Goal: Task Accomplishment & Management: Manage account settings

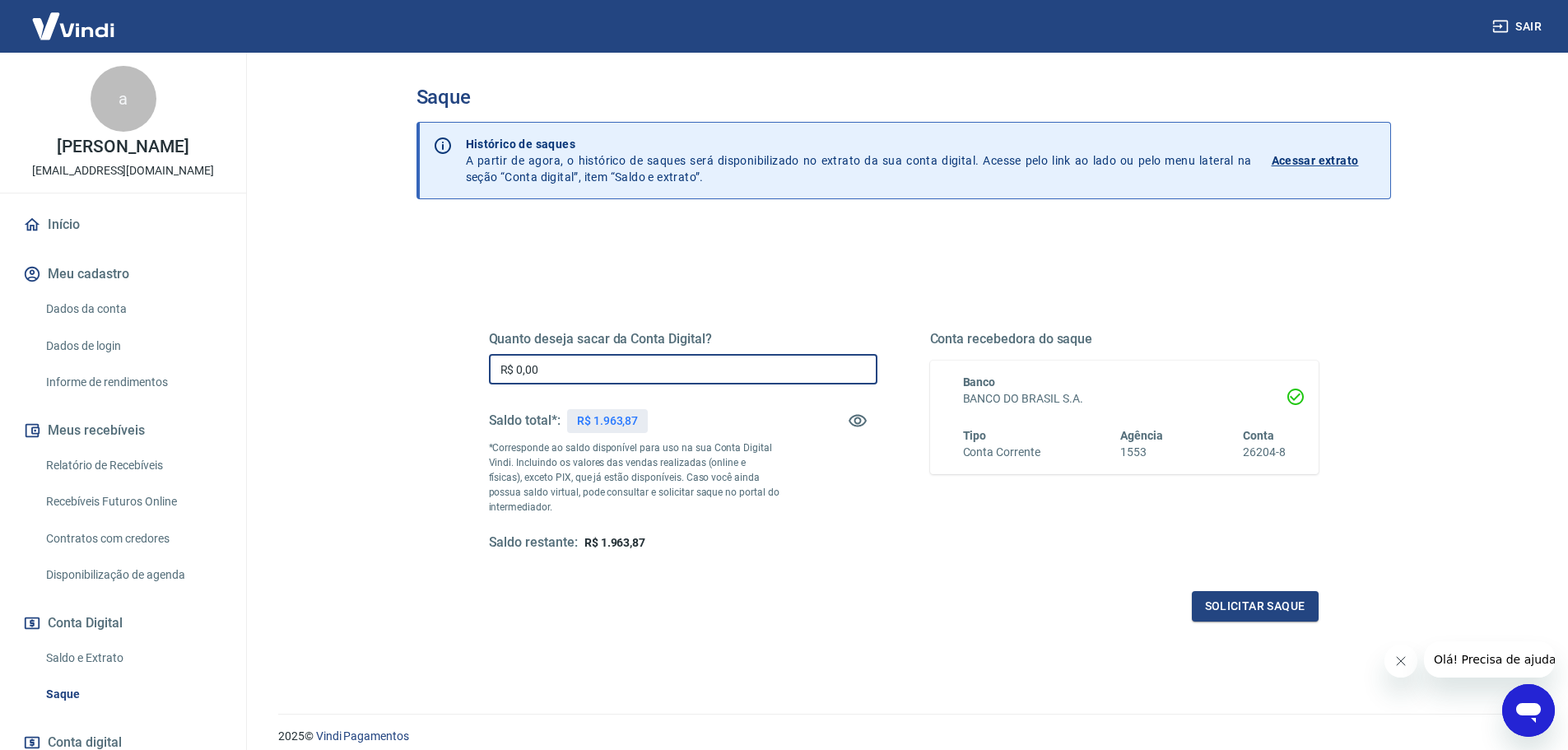
click at [560, 372] on input "R$ 0,00" at bounding box center [683, 369] width 388 height 31
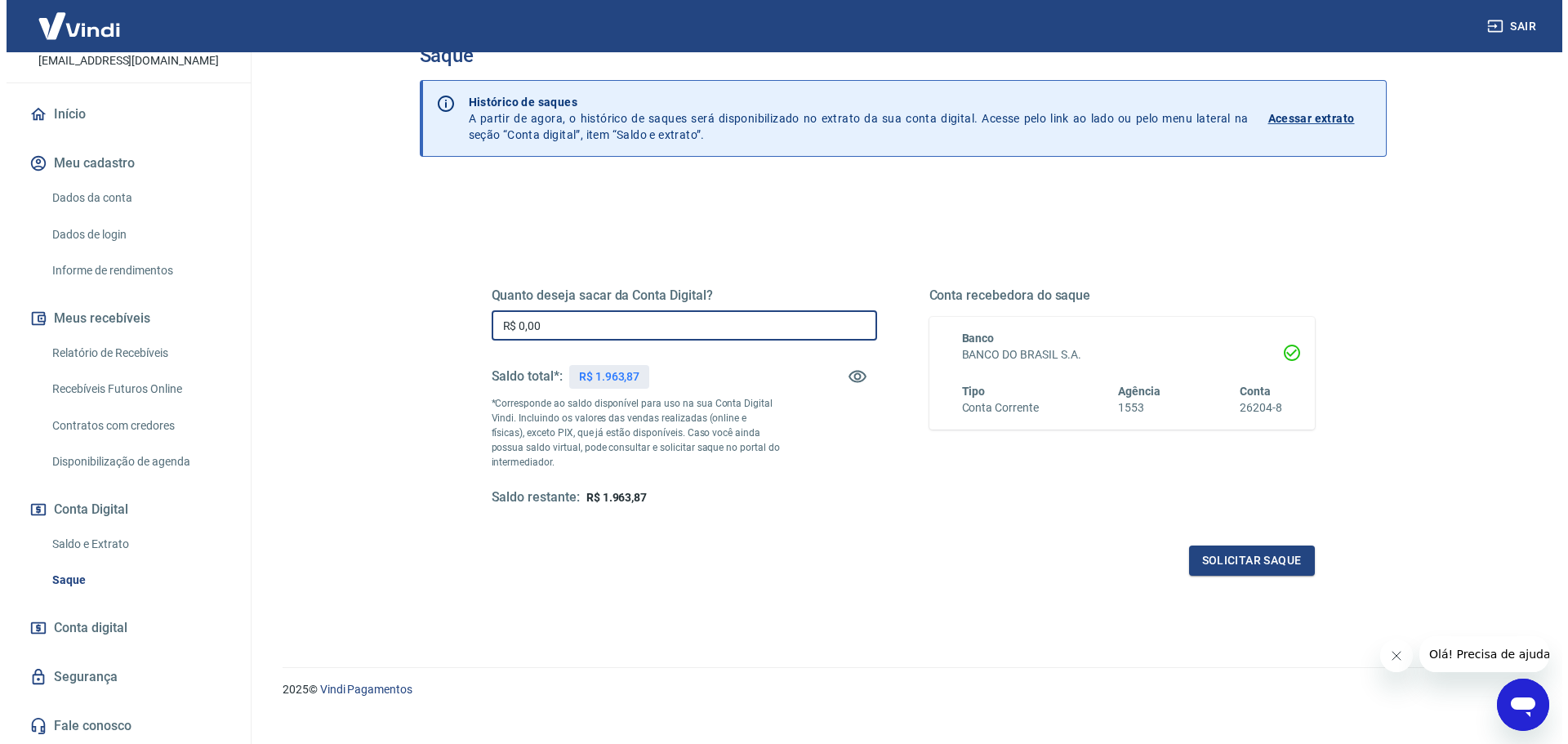
scroll to position [64, 0]
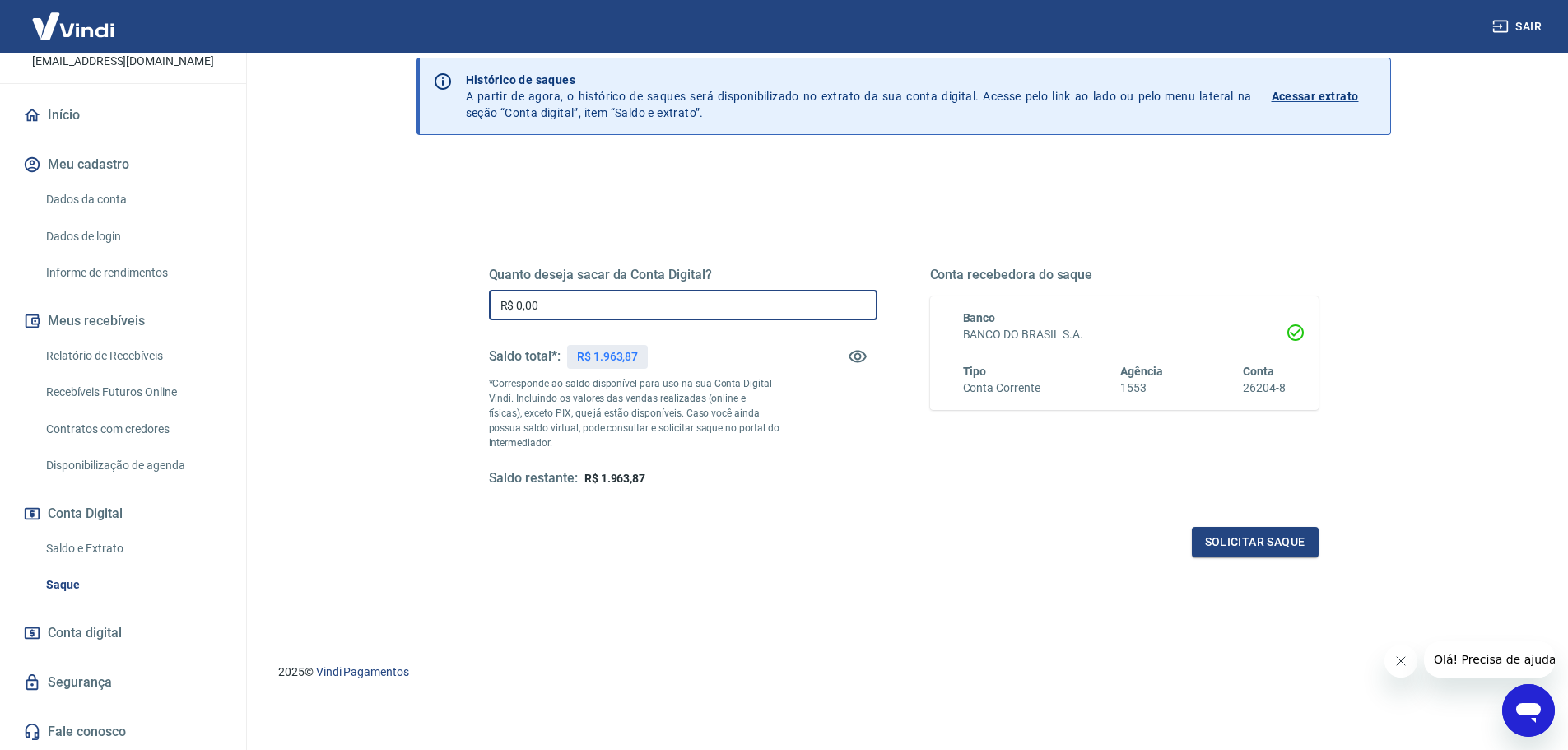
click at [702, 308] on input "R$ 0,00" at bounding box center [683, 305] width 388 height 31
type input "R$ 1.960,00"
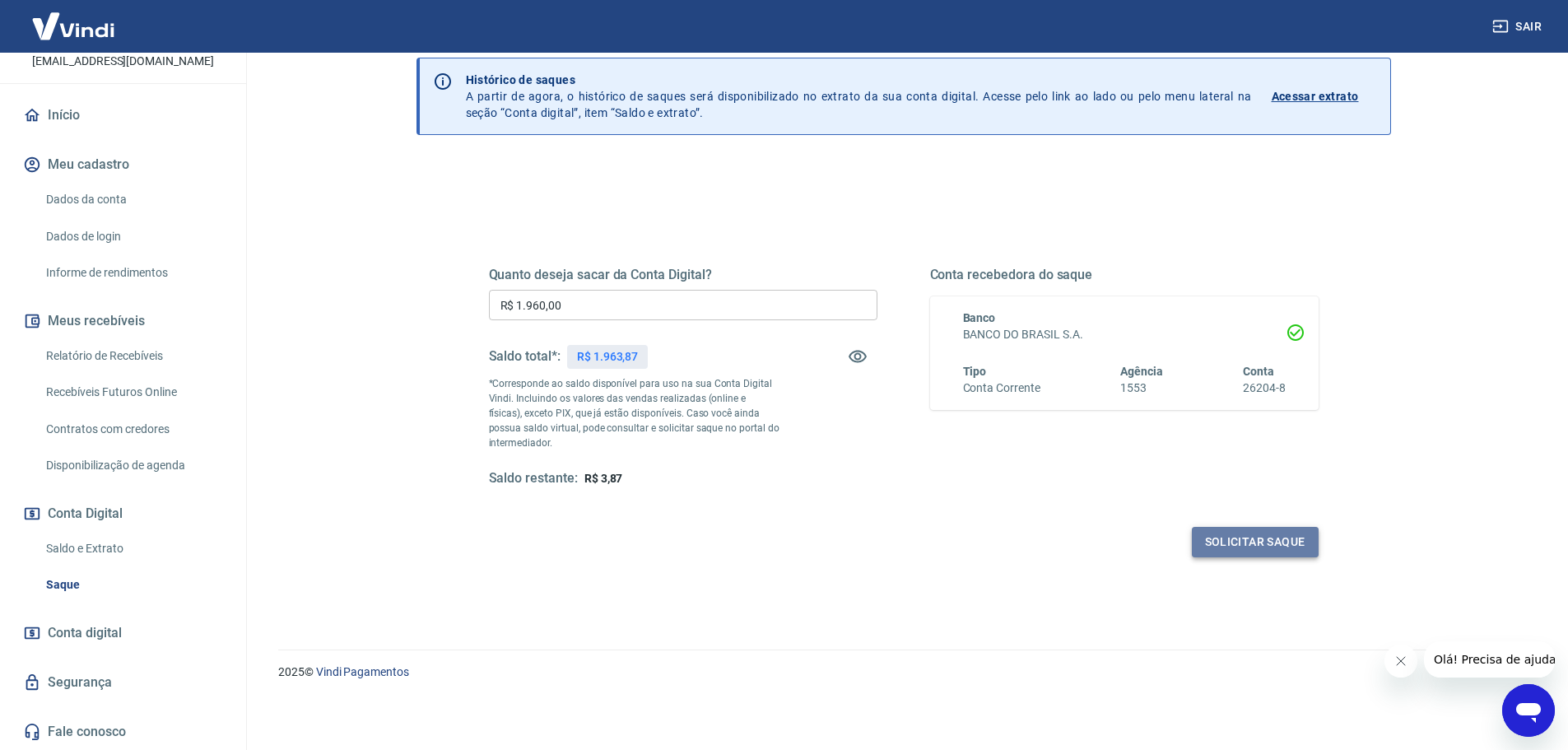
click at [1246, 544] on button "Solicitar saque" at bounding box center [1255, 542] width 126 height 31
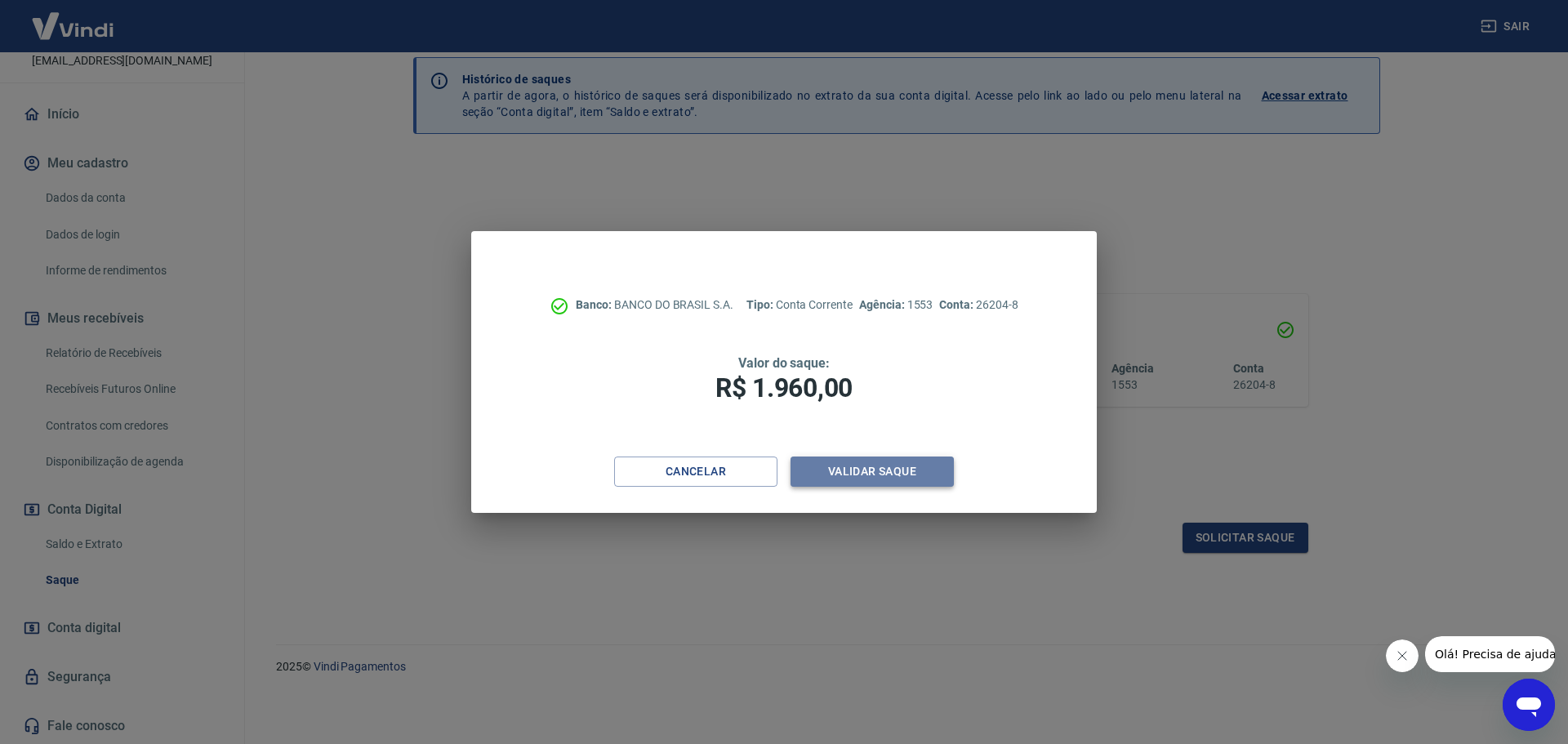
click at [865, 474] on button "Validar saque" at bounding box center [872, 471] width 163 height 30
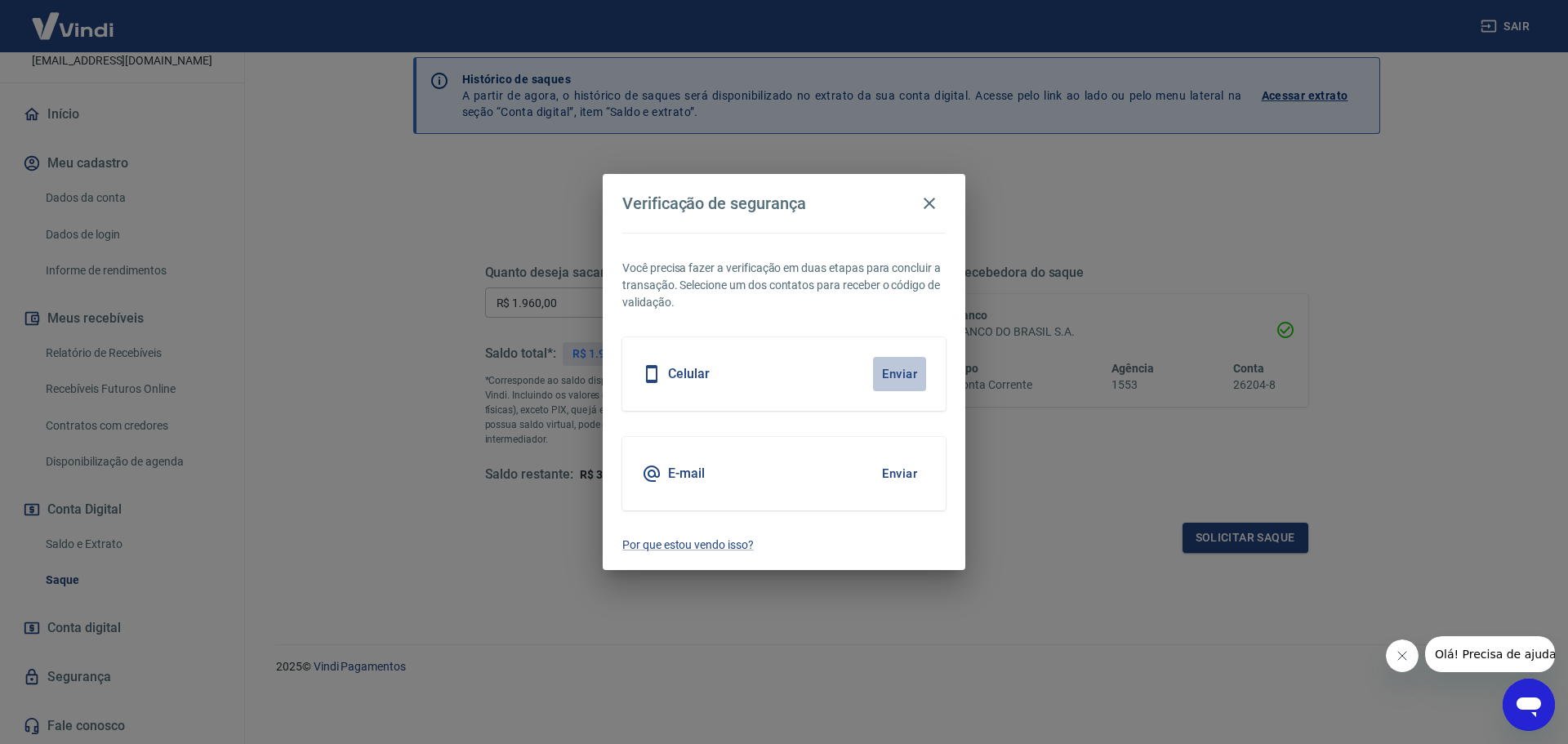
click at [905, 369] on button "Enviar" at bounding box center [899, 373] width 53 height 34
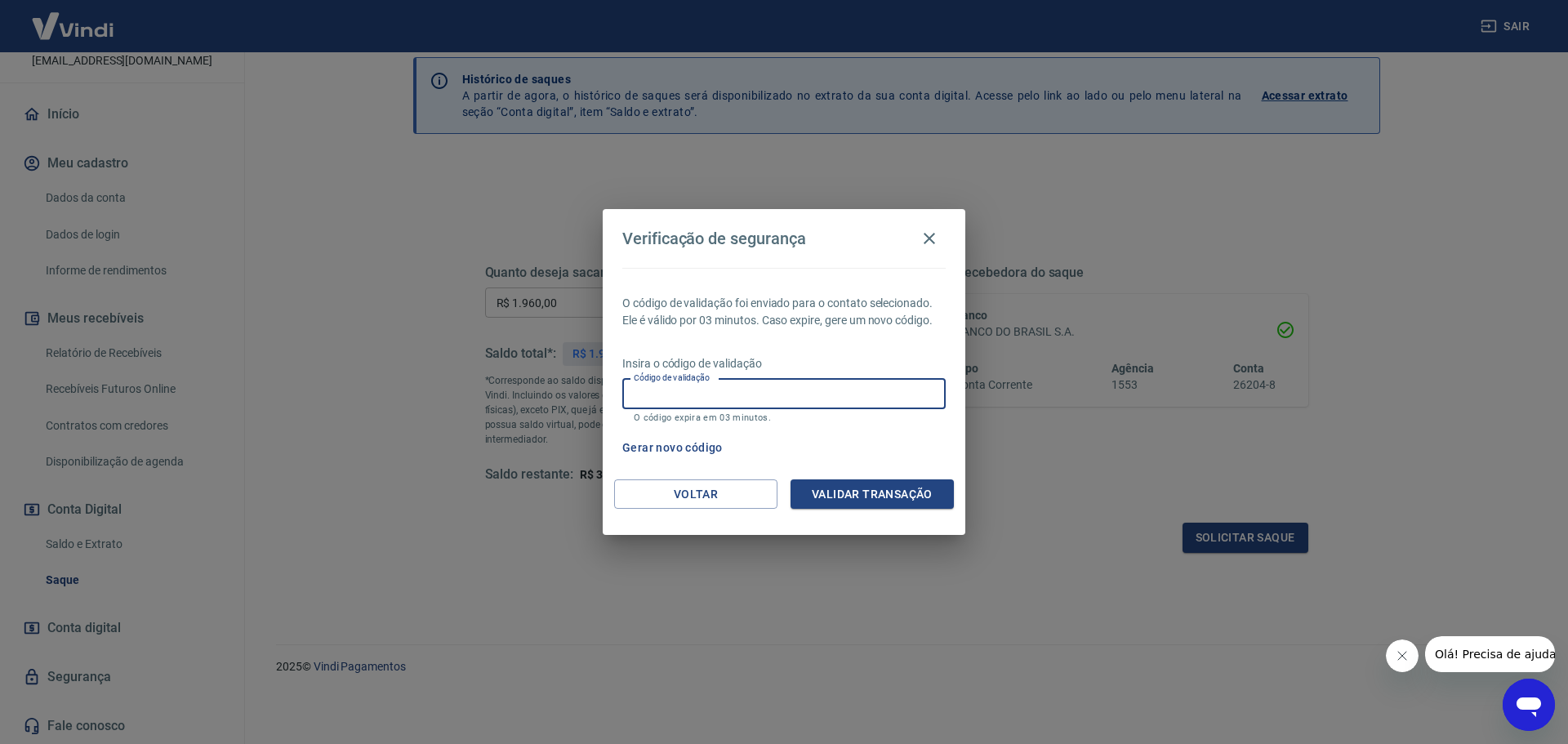
click at [753, 396] on input "Código de validação" at bounding box center [784, 394] width 323 height 30
type input "230360"
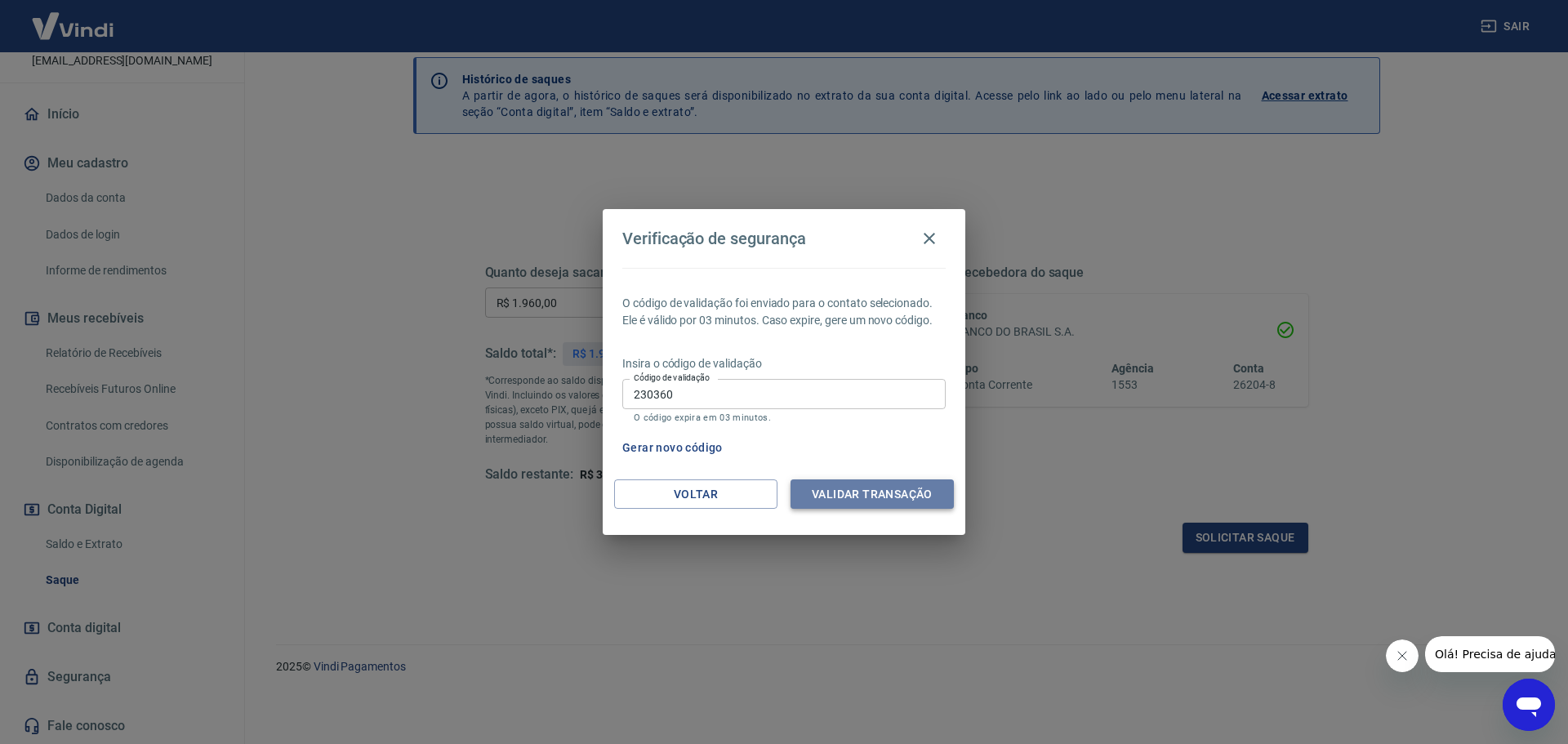
click at [877, 489] on button "Validar transação" at bounding box center [872, 494] width 163 height 30
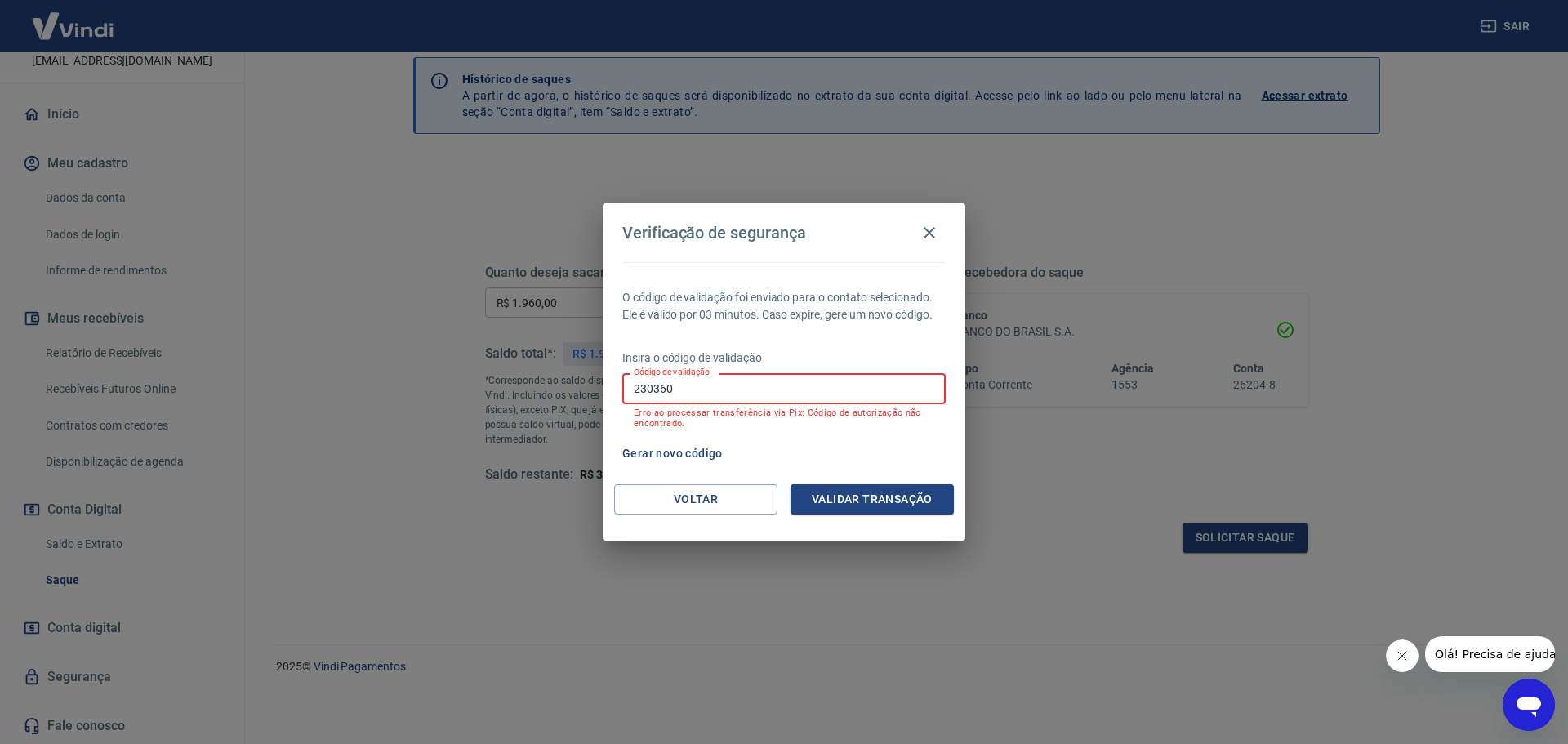
click at [789, 391] on input "230360" at bounding box center [784, 388] width 323 height 30
click at [711, 497] on button "Voltar" at bounding box center [696, 499] width 163 height 30
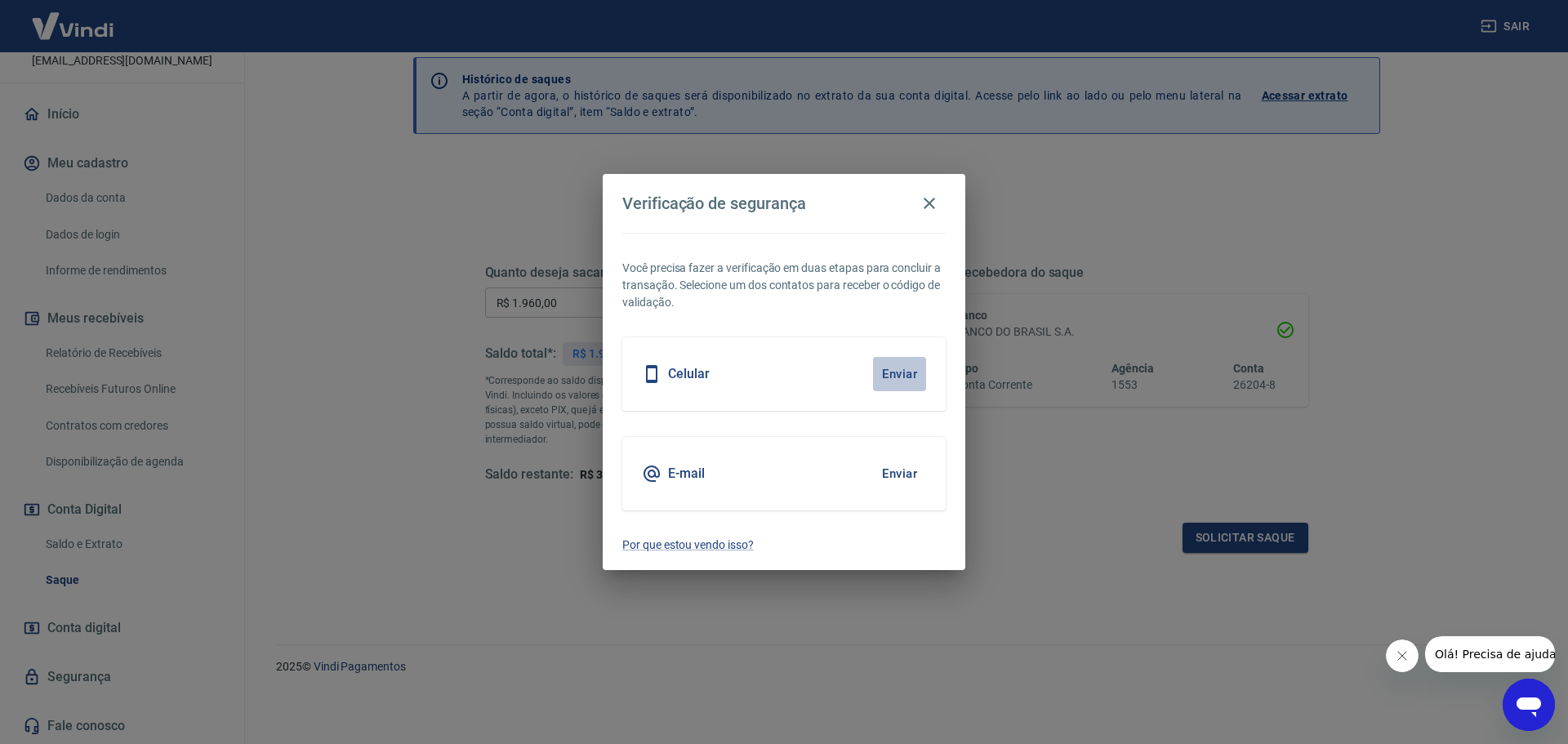
click at [893, 374] on button "Enviar" at bounding box center [899, 373] width 53 height 34
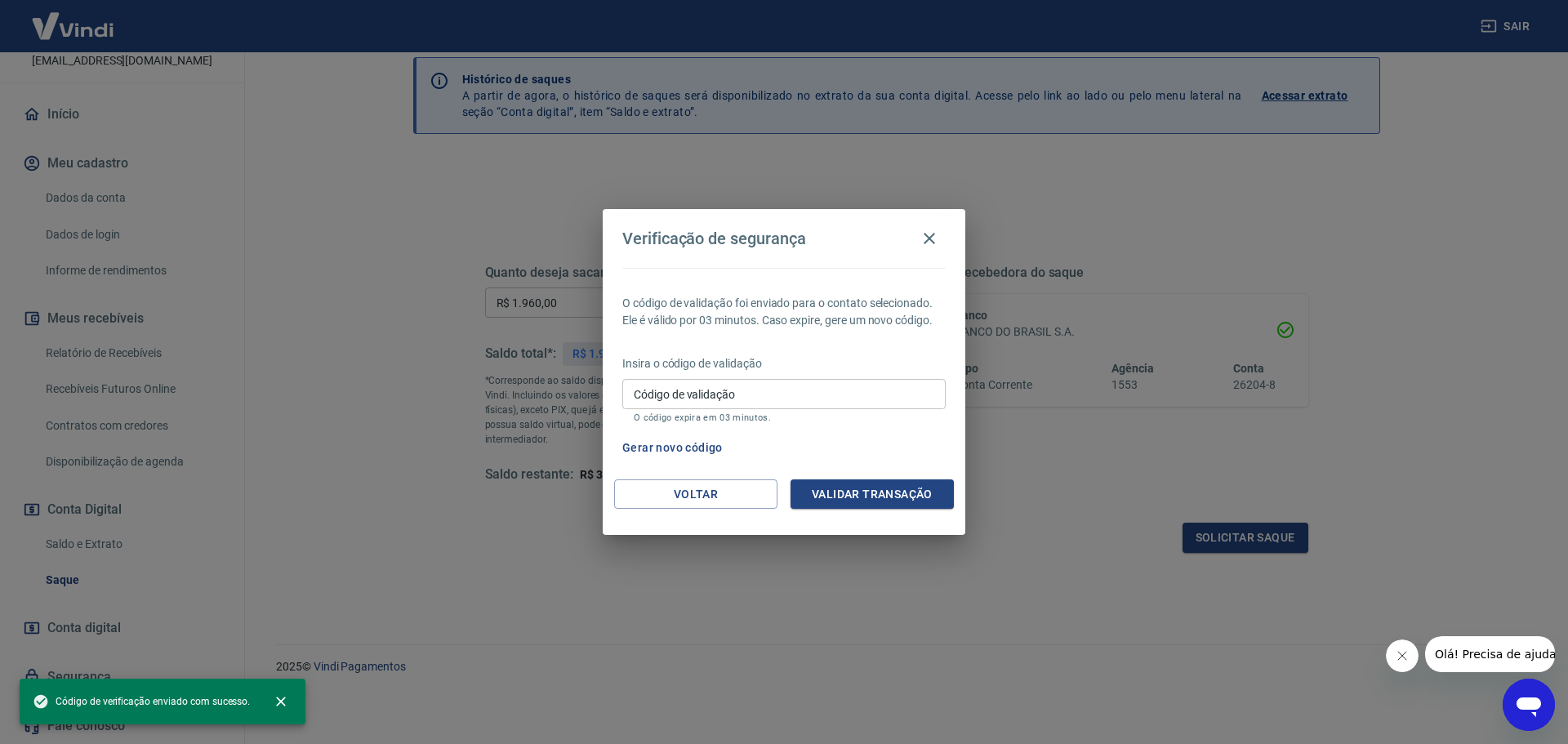
click at [862, 397] on input "Código de validação" at bounding box center [784, 394] width 323 height 30
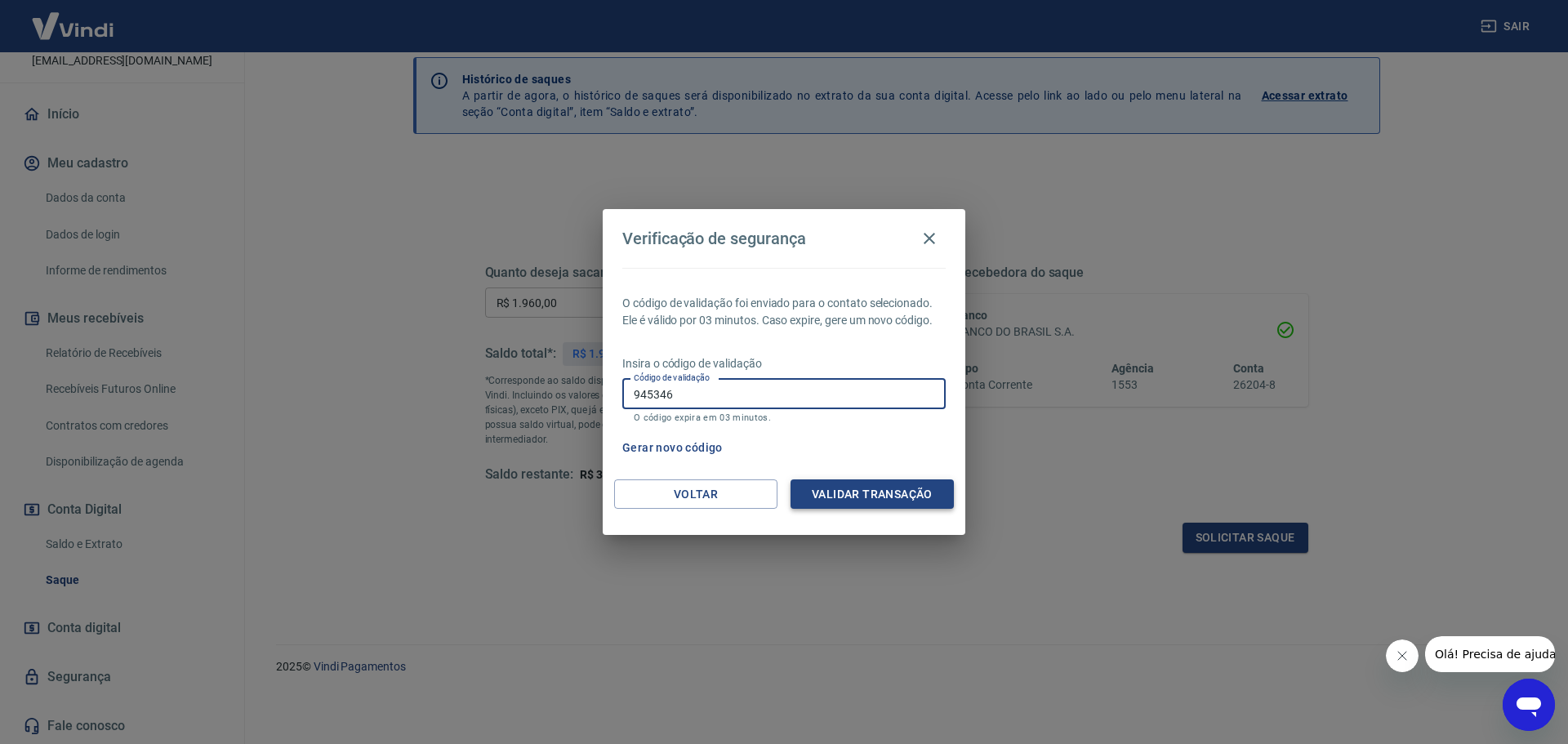
type input "945346"
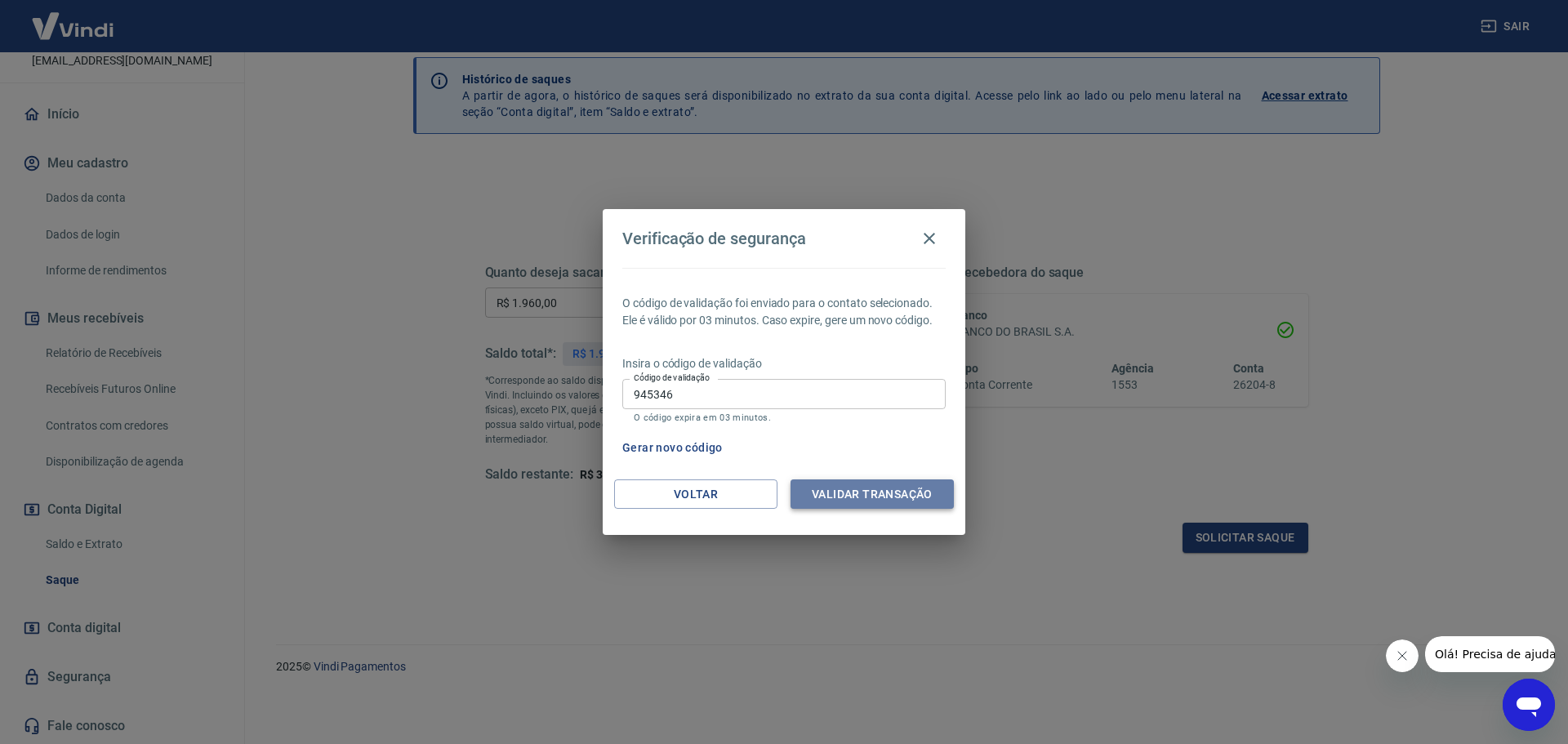
click at [895, 493] on button "Validar transação" at bounding box center [872, 494] width 163 height 30
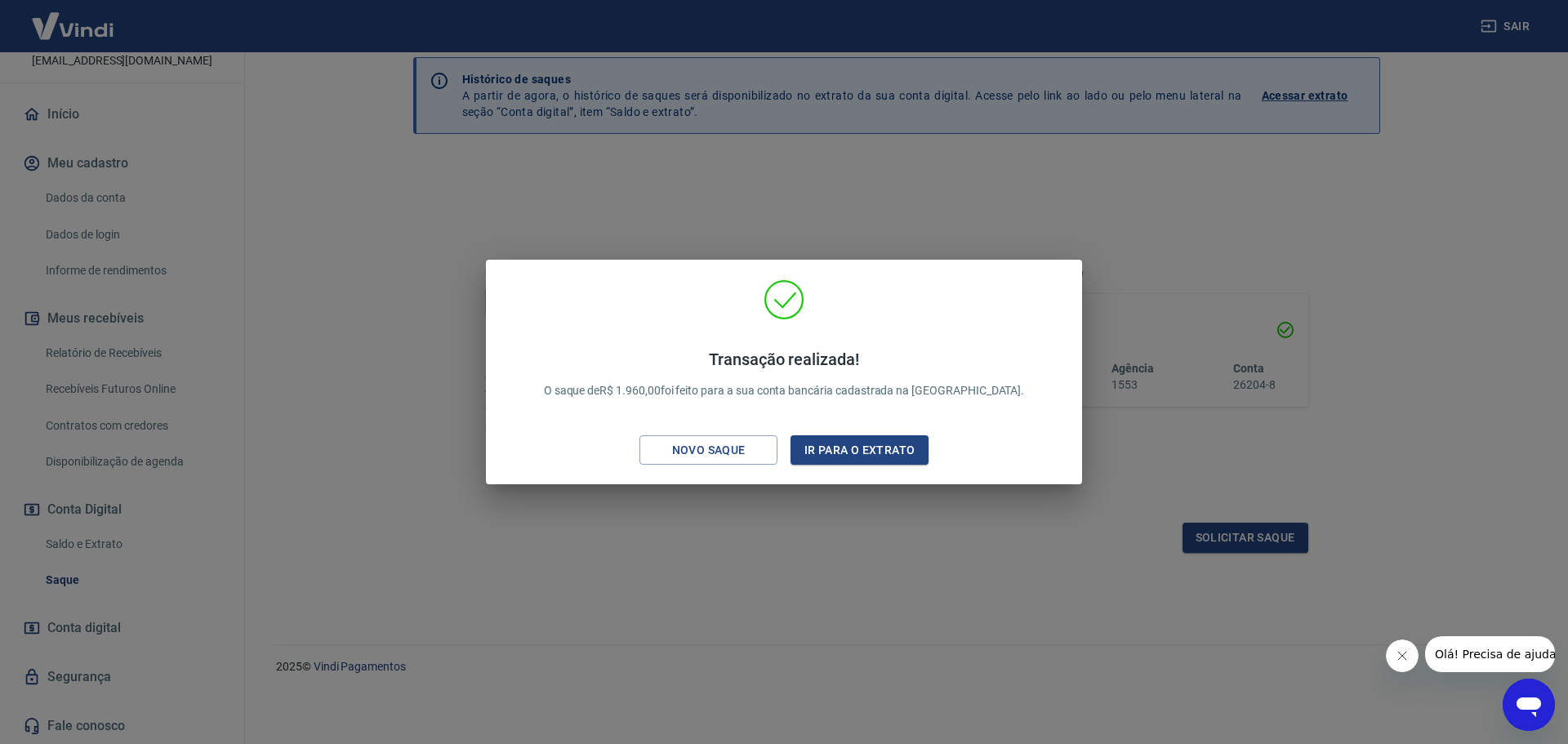
click at [411, 193] on div "Transação realizada! O saque de R$ 1.960,00 foi feito para a sua conta bancária…" at bounding box center [784, 372] width 1568 height 744
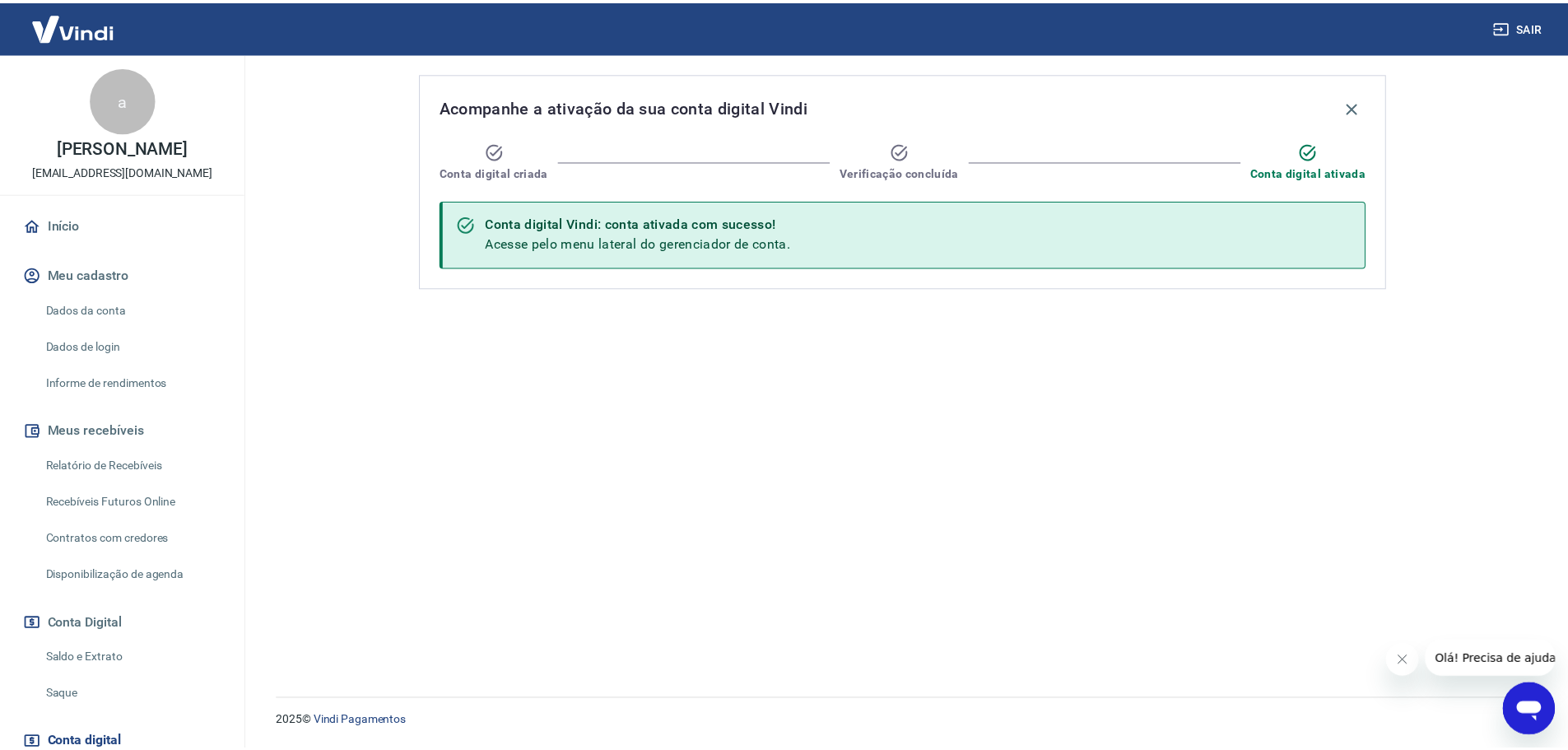
scroll to position [83, 0]
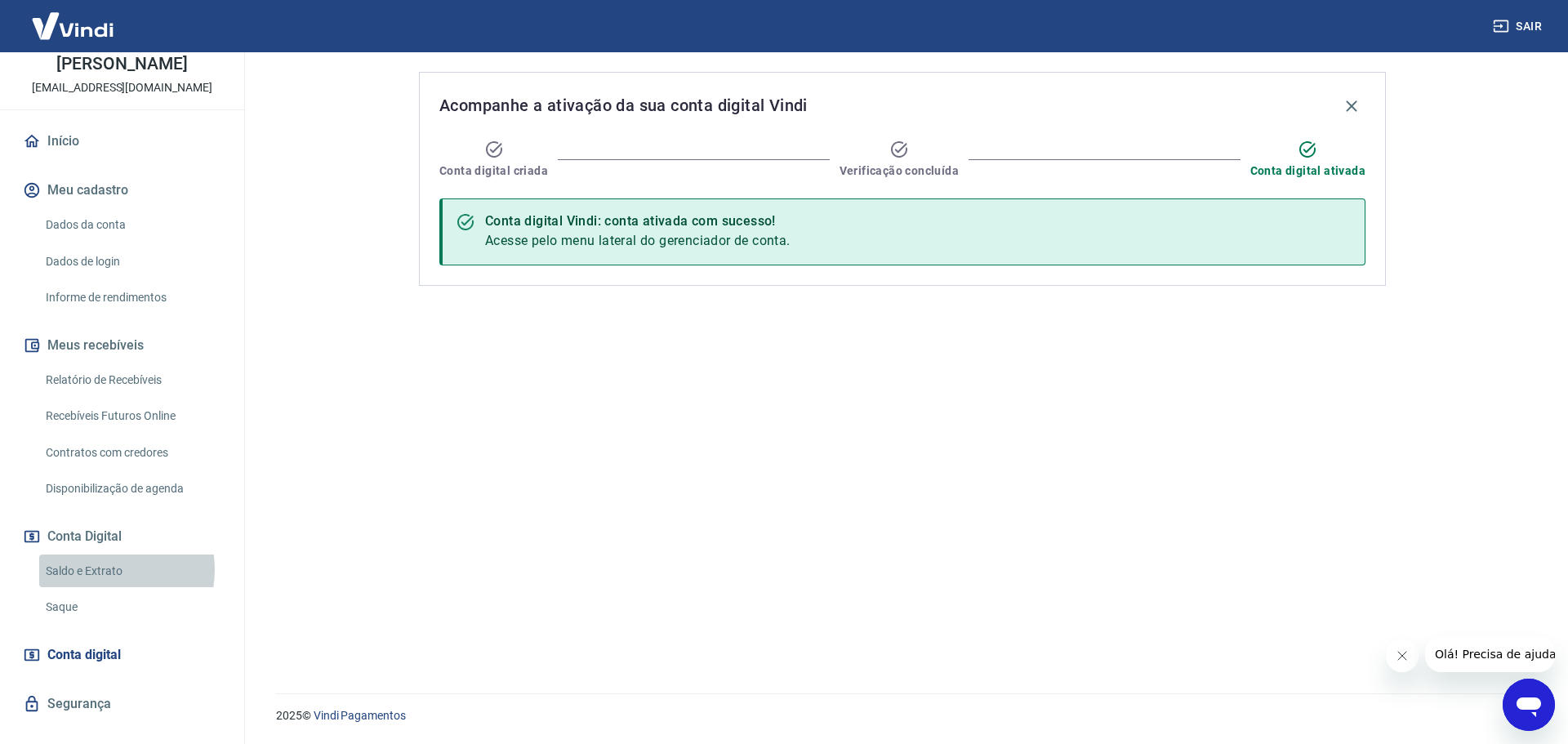
click at [102, 569] on link "Saldo e Extrato" at bounding box center [132, 571] width 186 height 33
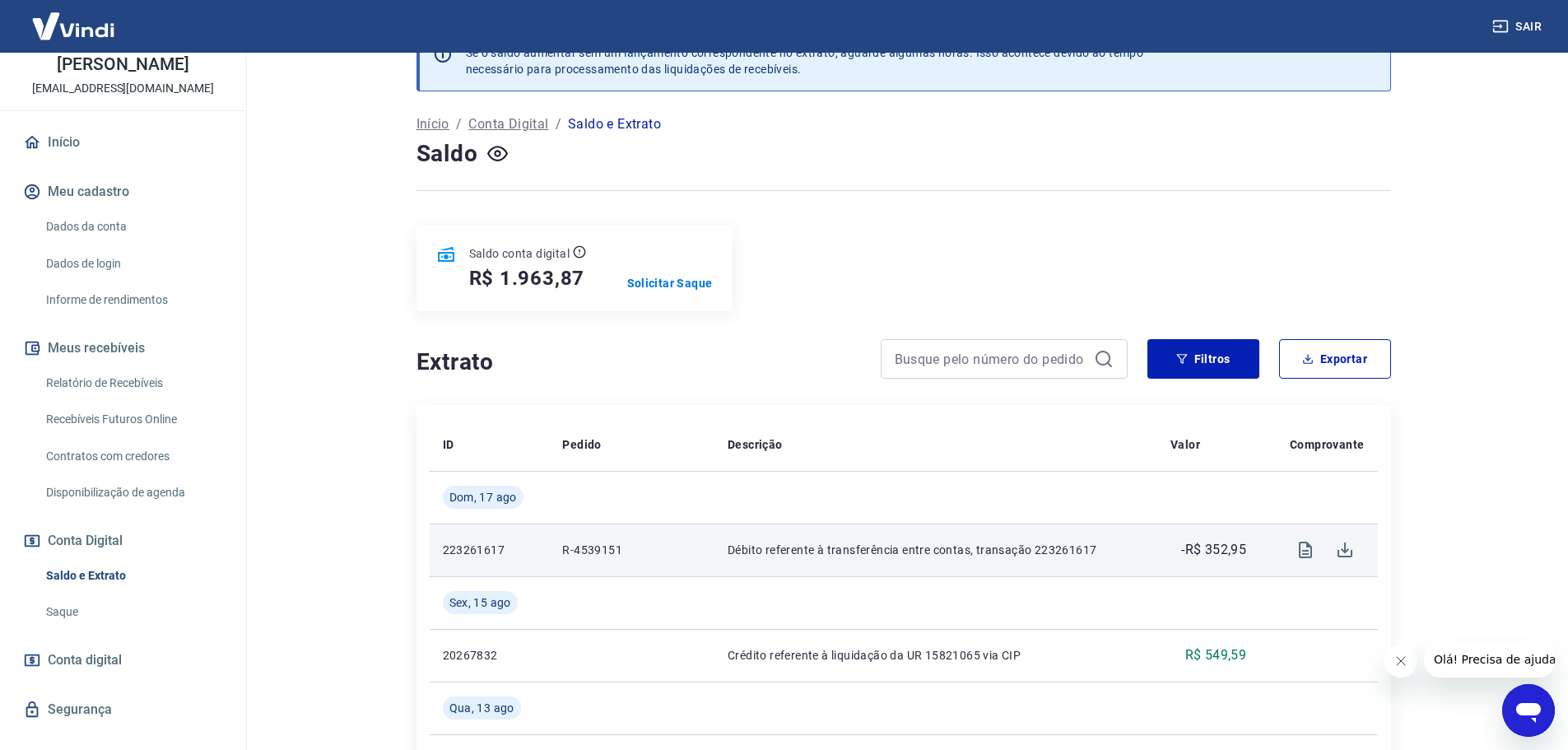
scroll to position [83, 0]
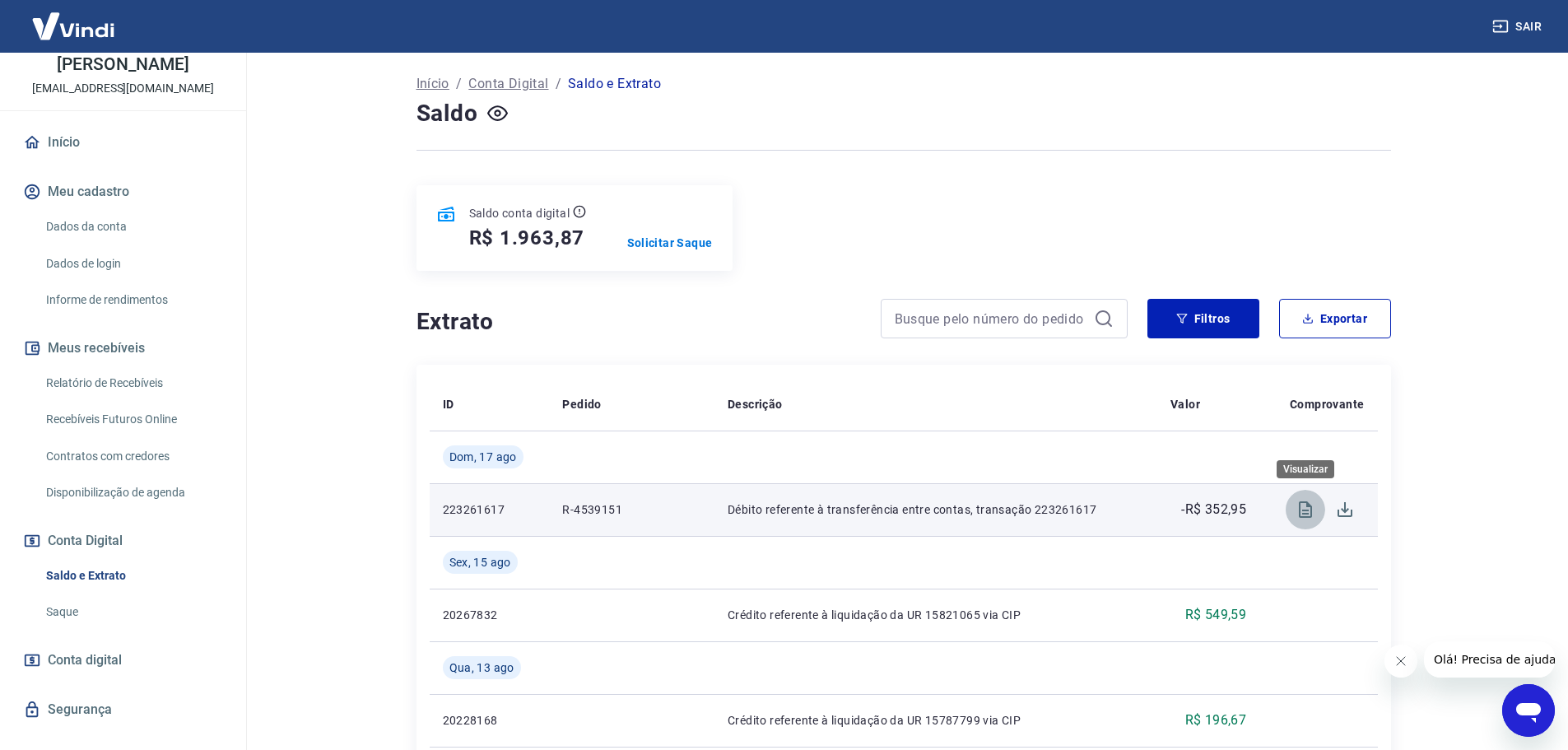
click at [1311, 506] on icon "Visualizar" at bounding box center [1305, 509] width 13 height 17
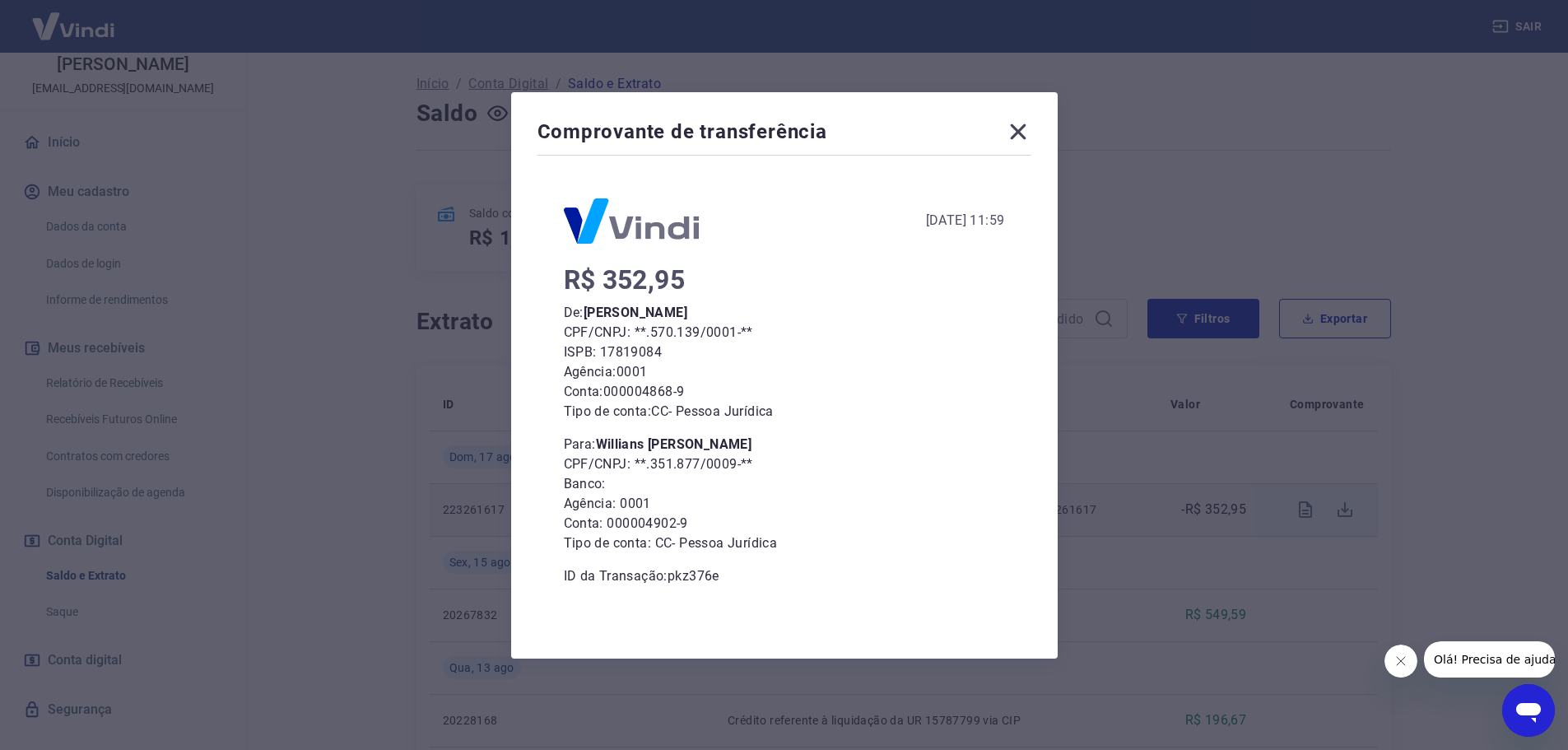
click at [1024, 132] on icon at bounding box center [1018, 132] width 16 height 16
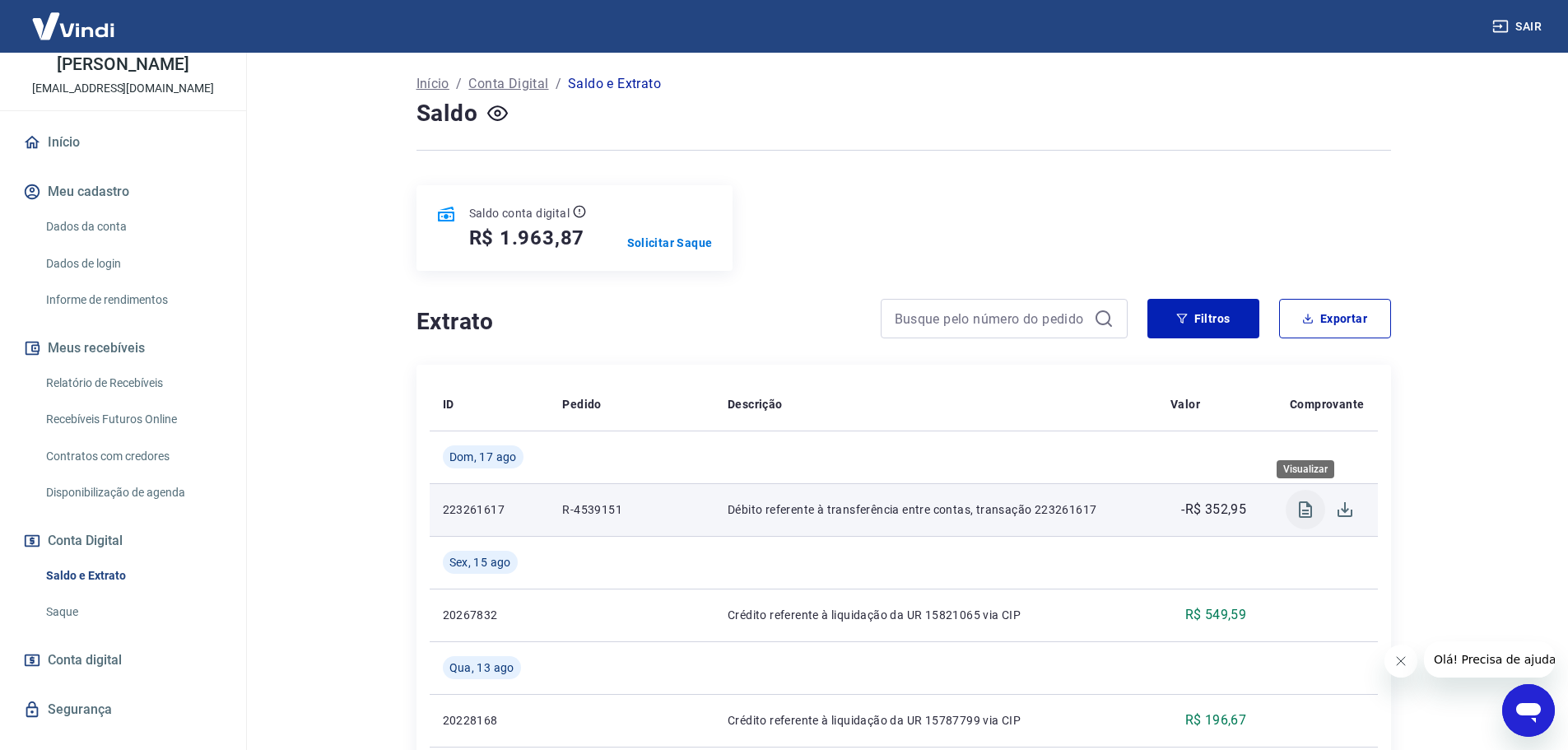
click at [1311, 521] on button "Visualizar" at bounding box center [1305, 509] width 40 height 40
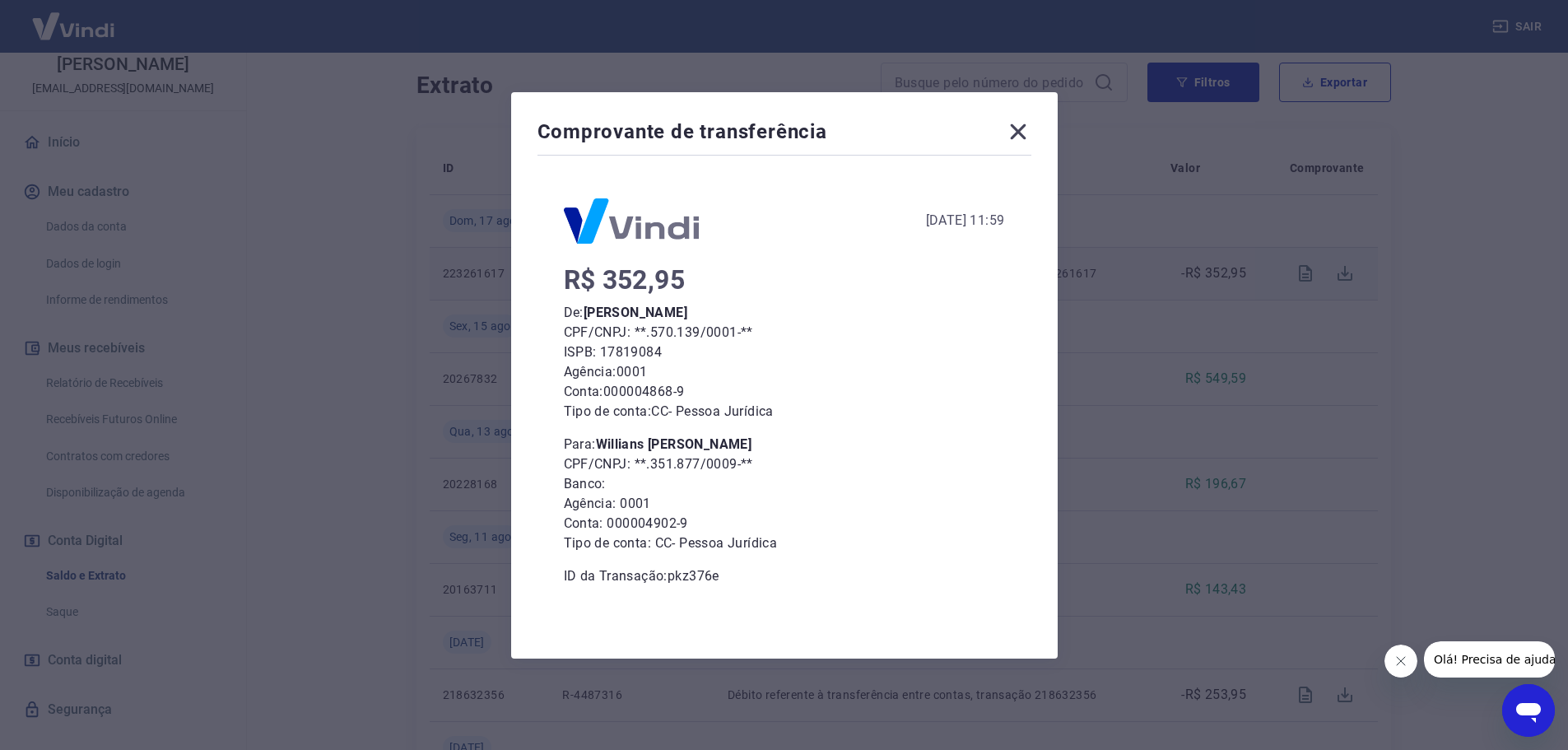
scroll to position [329, 0]
click at [1026, 133] on icon at bounding box center [1018, 132] width 16 height 16
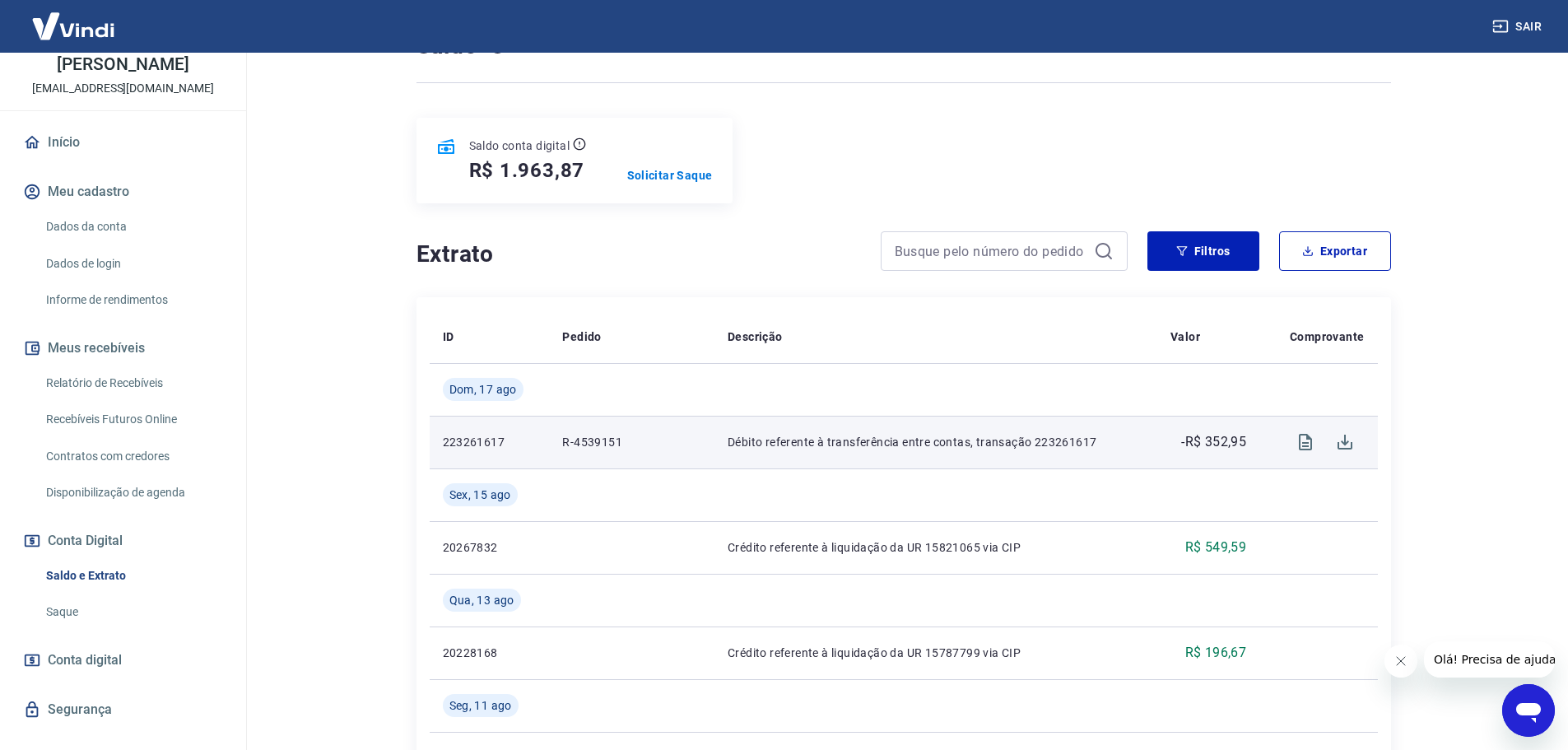
scroll to position [247, 0]
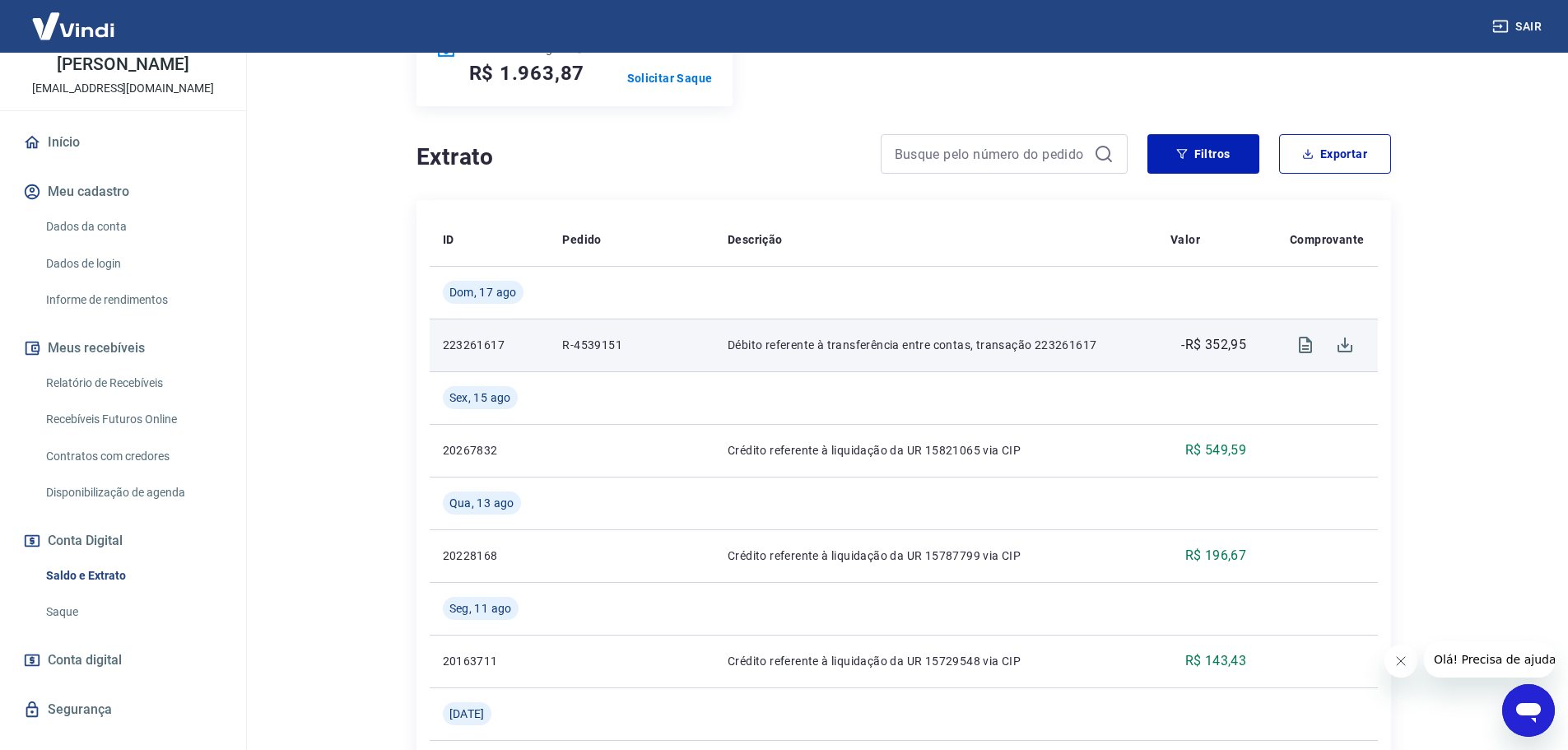
click at [612, 348] on p "R-4539151" at bounding box center [632, 344] width 139 height 17
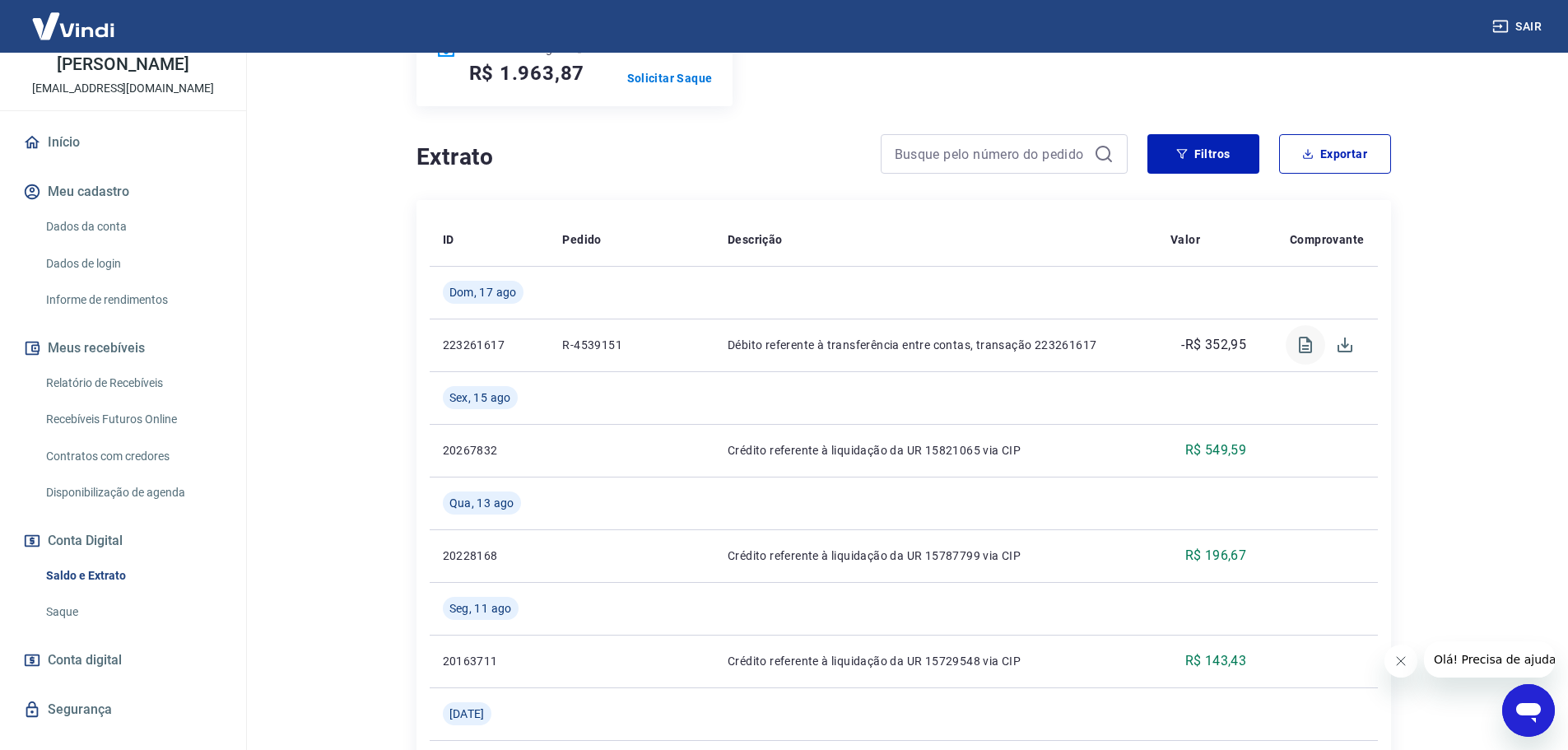
click at [1303, 344] on icon "Visualizar" at bounding box center [1305, 344] width 19 height 19
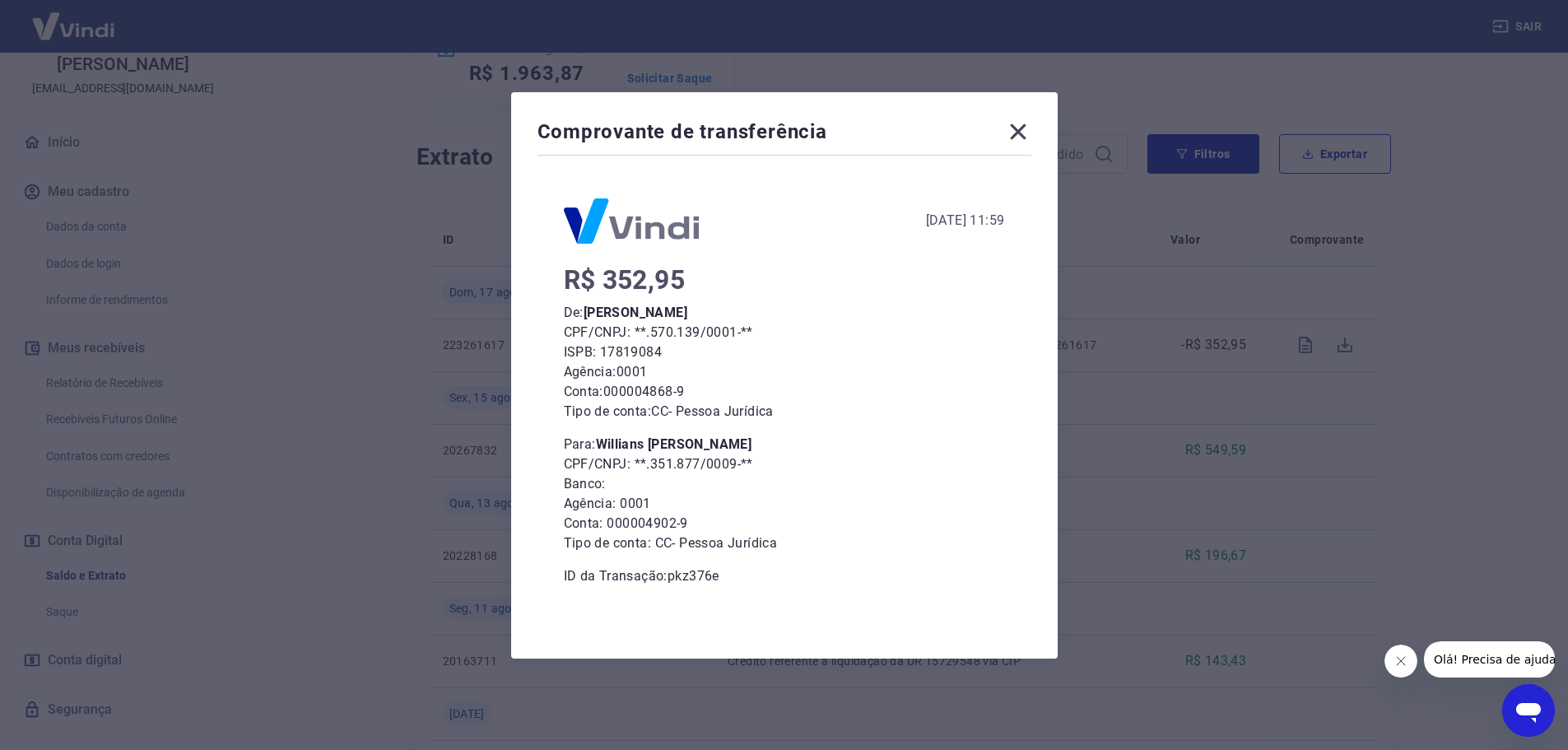
click at [1020, 129] on icon at bounding box center [1018, 132] width 26 height 26
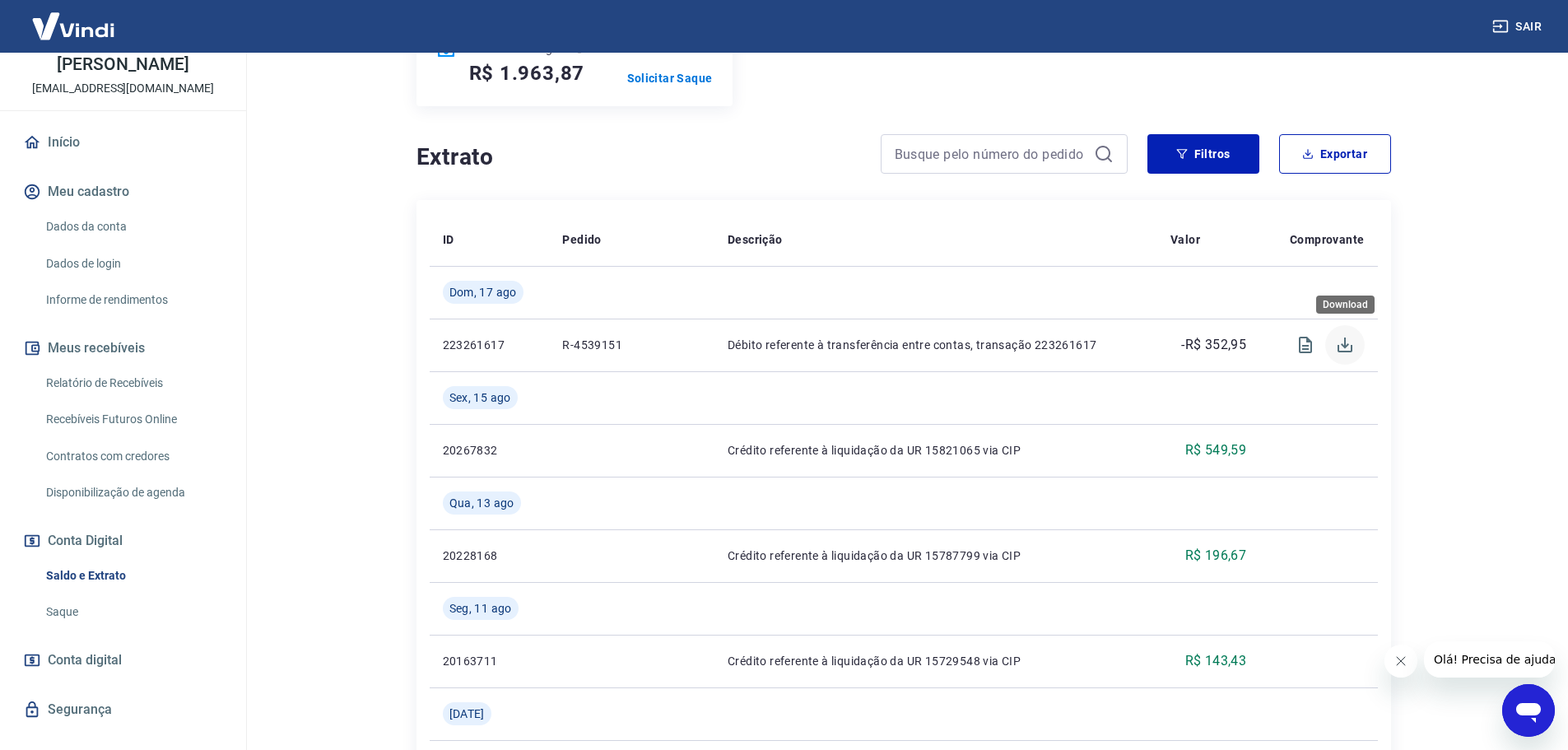
click at [1342, 337] on icon "Download" at bounding box center [1345, 344] width 19 height 19
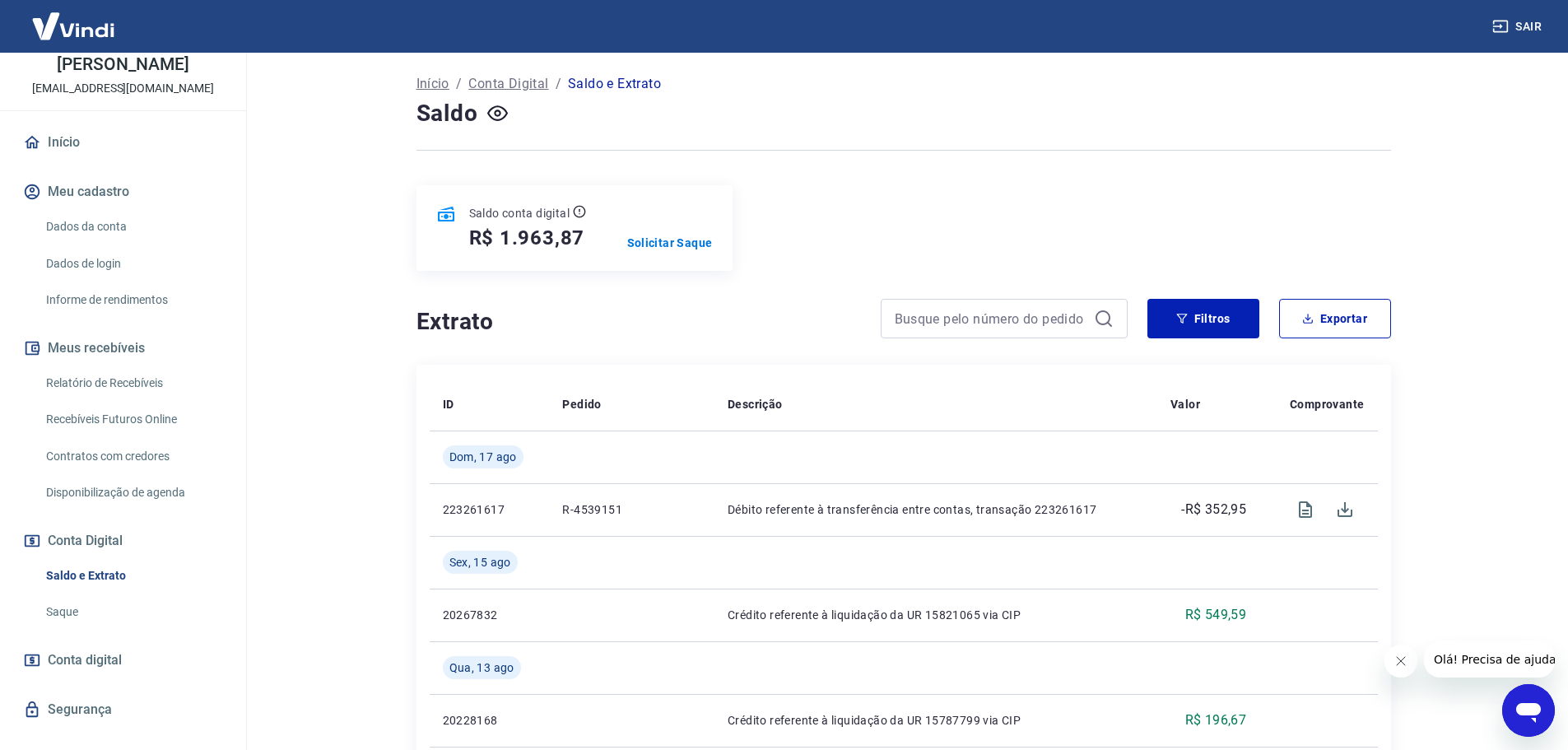
scroll to position [0, 0]
